Goal: Transaction & Acquisition: Purchase product/service

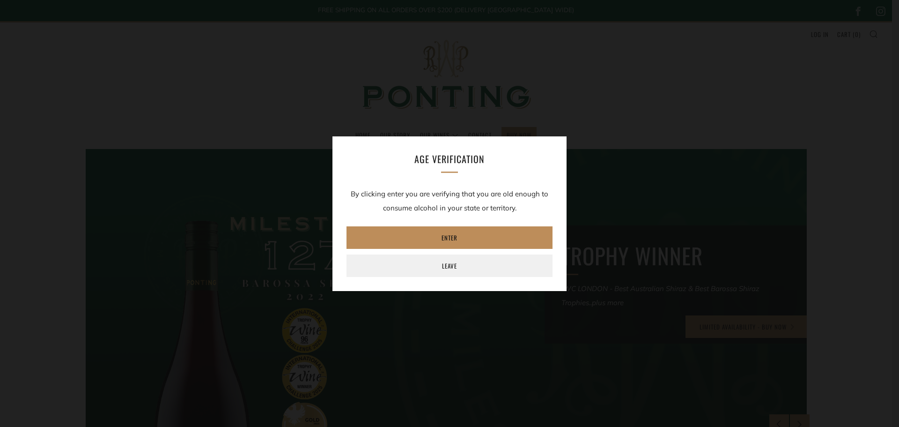
click at [451, 240] on link "Enter" at bounding box center [450, 237] width 206 height 22
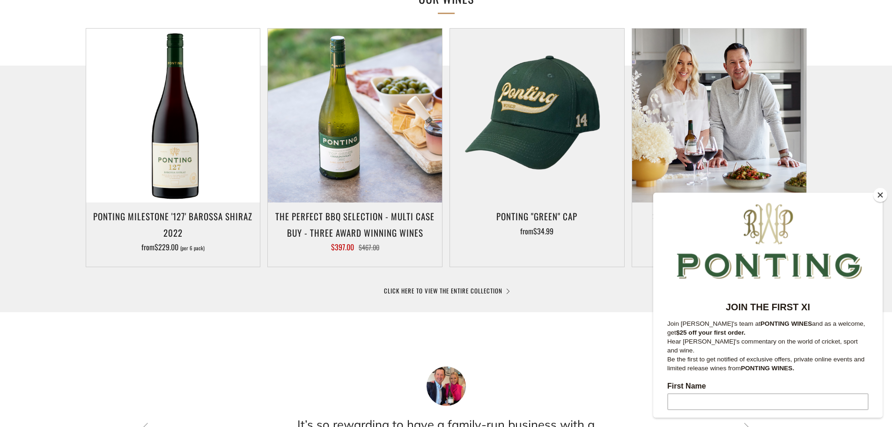
scroll to position [421, 0]
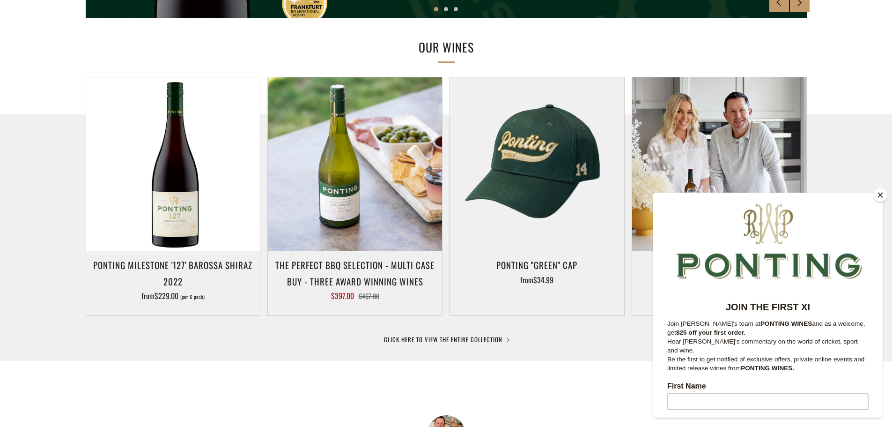
click at [883, 196] on button "Close" at bounding box center [880, 195] width 14 height 14
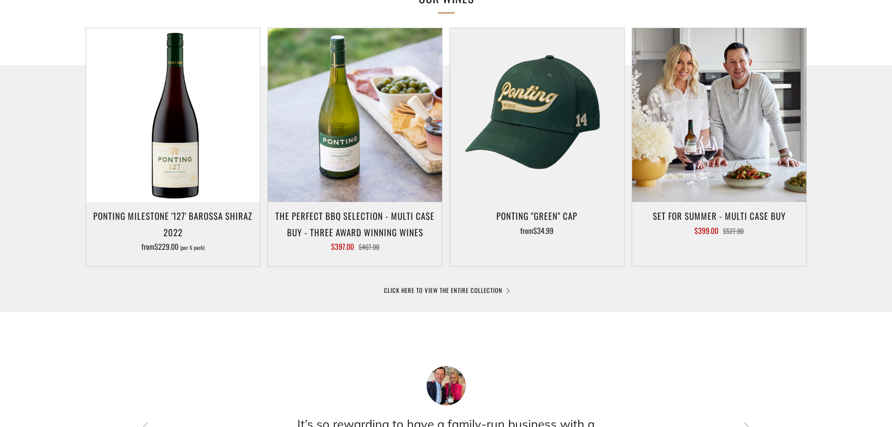
scroll to position [468, 0]
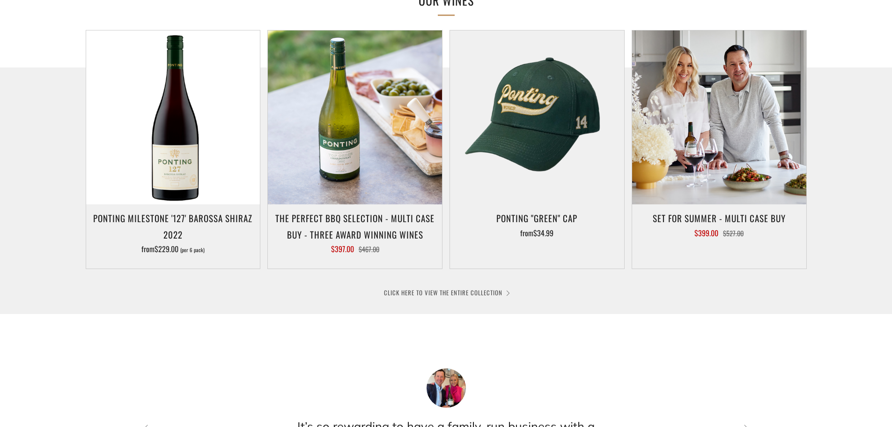
click at [508, 294] on link "CLICK HERE TO VIEW THE ENTIRE COLLECTION" at bounding box center [446, 292] width 125 height 9
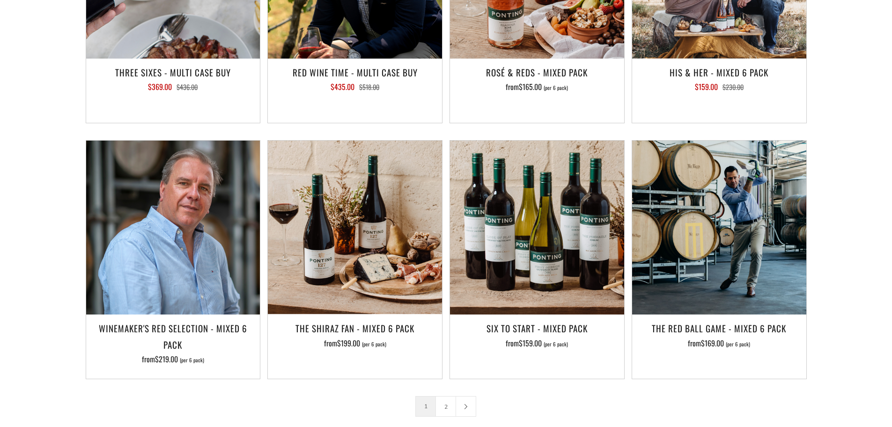
scroll to position [1311, 0]
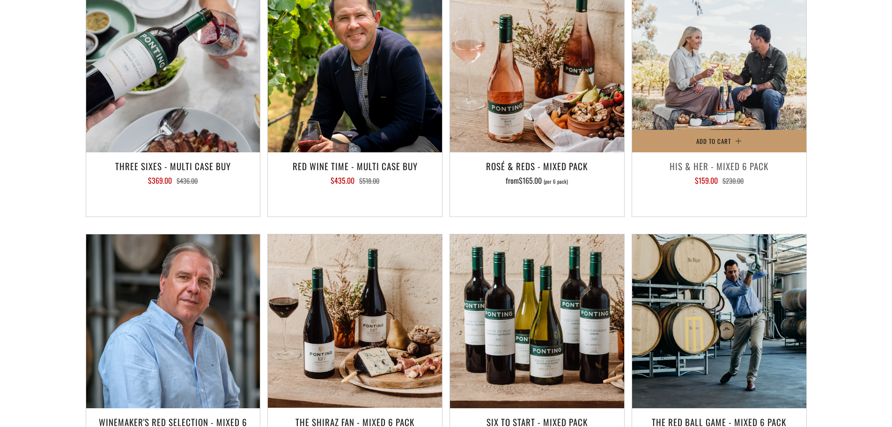
click at [730, 158] on h3 "His & Her - Mixed 6 Pack" at bounding box center [719, 166] width 165 height 16
